Goal: Task Accomplishment & Management: Use online tool/utility

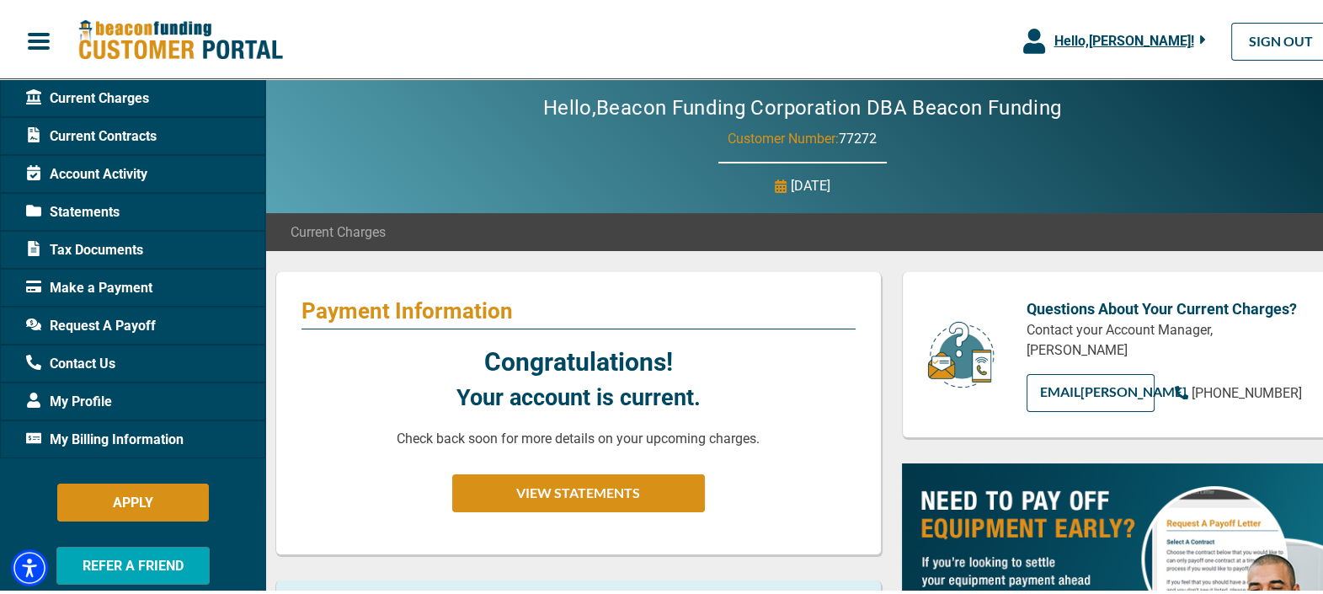
click at [1146, 41] on span "Hello, [PERSON_NAME] !" at bounding box center [1124, 37] width 140 height 16
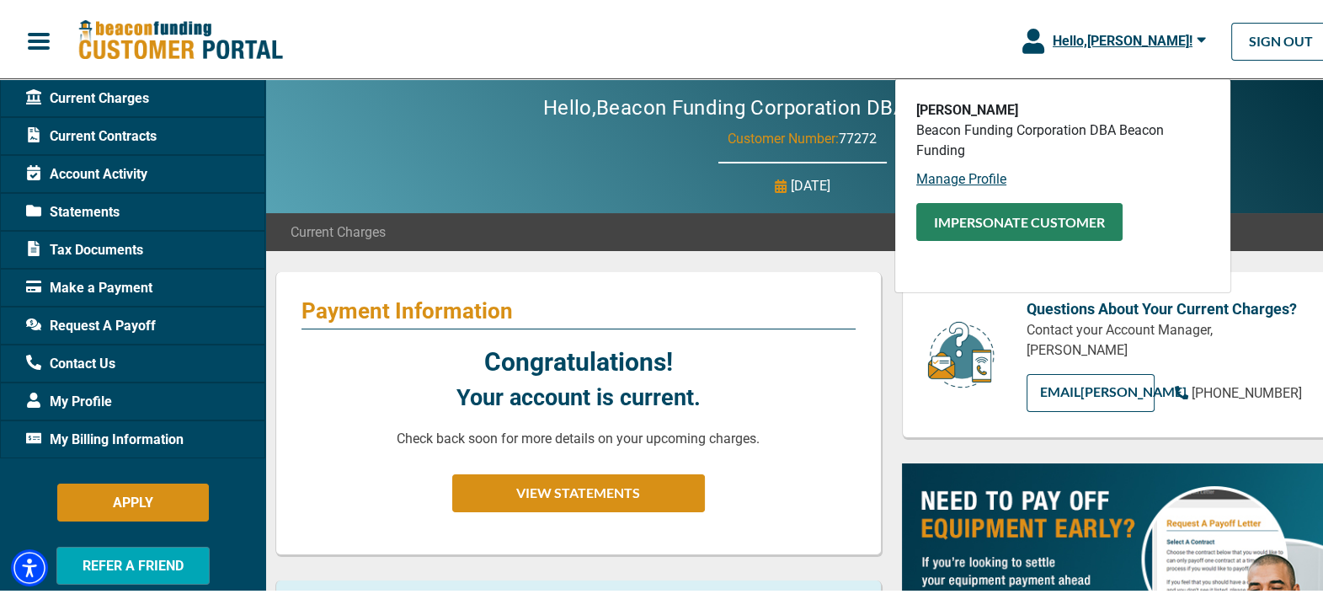
click at [1004, 230] on button "Impersonate Customer" at bounding box center [1019, 219] width 206 height 38
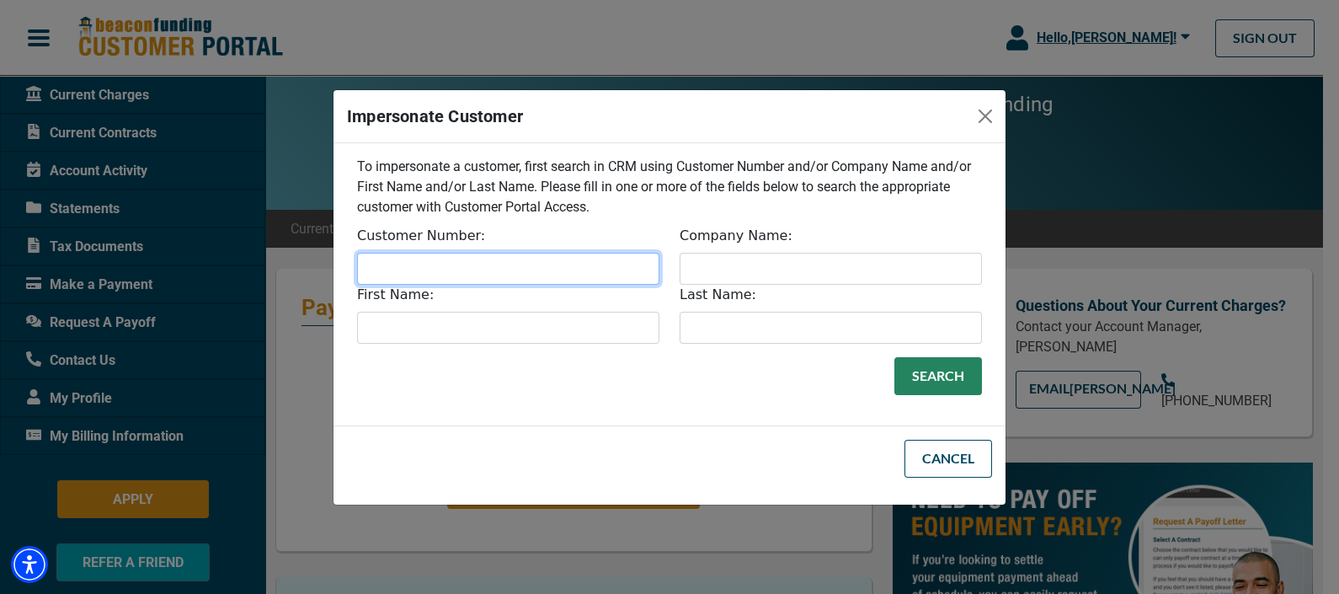
click at [465, 279] on input "Customer Number:" at bounding box center [508, 269] width 302 height 32
paste input "32812"
type input "32812"
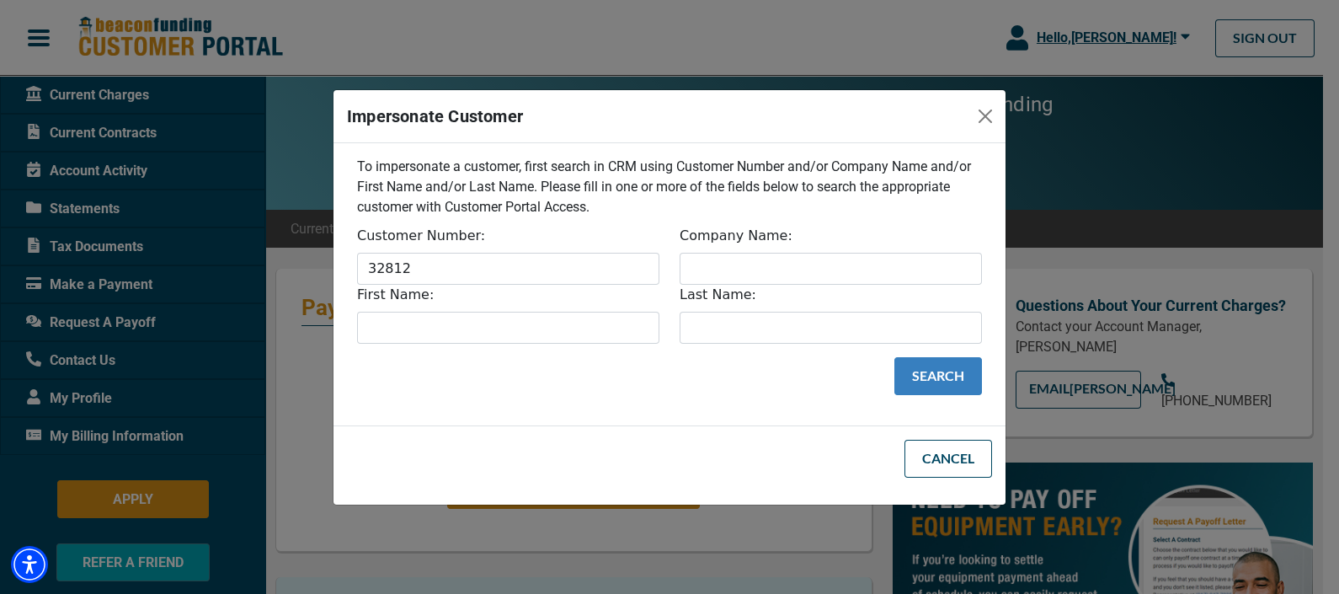
click at [936, 379] on button "Search" at bounding box center [939, 376] width 88 height 38
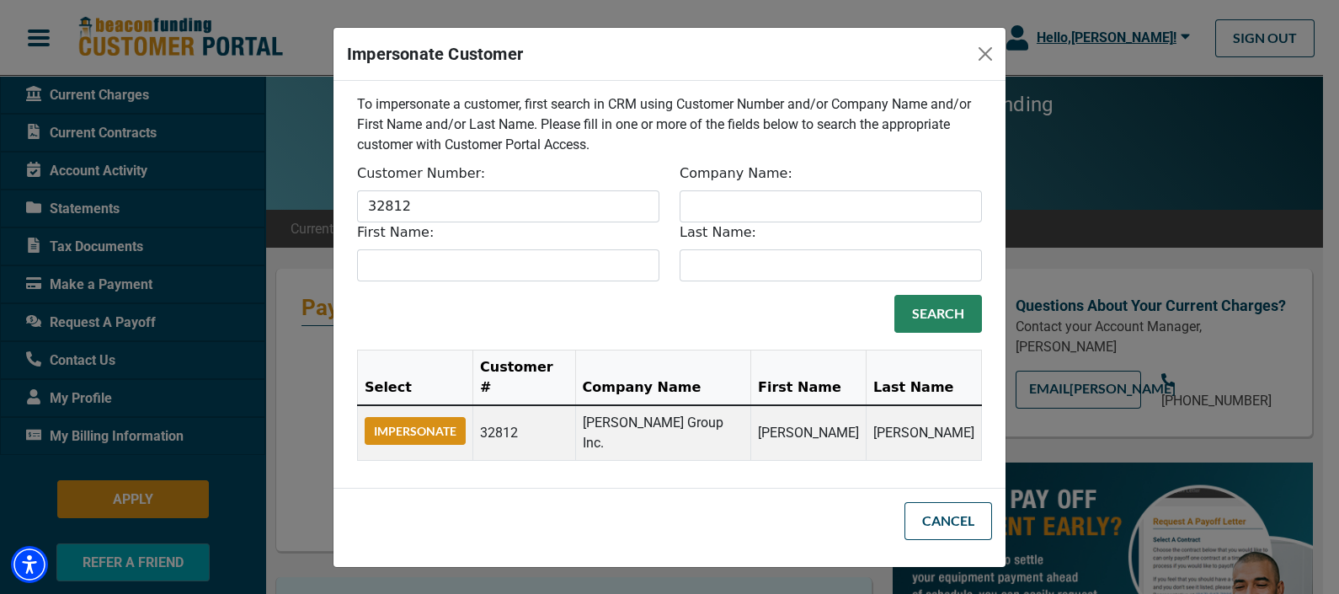
click at [434, 425] on button "Impersonate" at bounding box center [415, 431] width 101 height 28
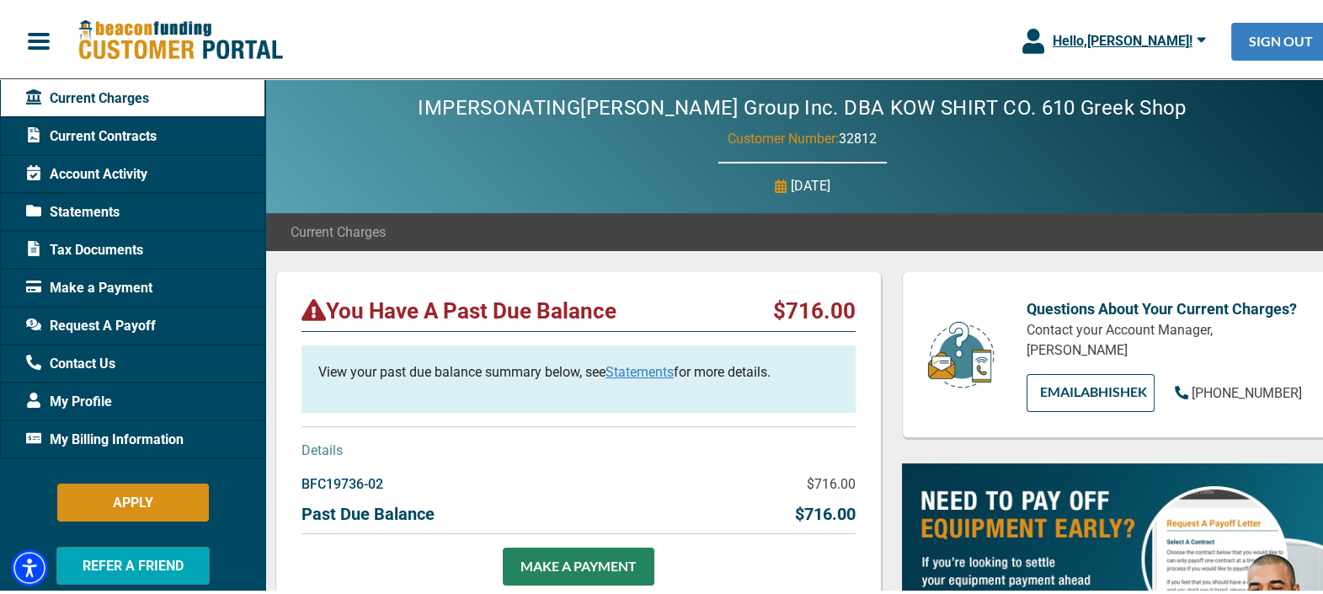
click at [1258, 50] on link "SIGN OUT" at bounding box center [1281, 38] width 99 height 38
